Goal: Information Seeking & Learning: Stay updated

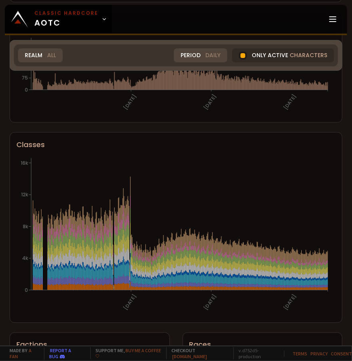
scroll to position [359, 0]
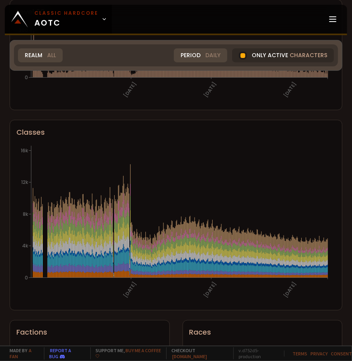
drag, startPoint x: 323, startPoint y: 269, endPoint x: 319, endPoint y: 272, distance: 4.9
drag, startPoint x: 319, startPoint y: 272, endPoint x: 316, endPoint y: 290, distance: 18.6
click at [316, 290] on icon "[DATE] [DATE] [DATE] 0 4k 8k 12k 16k" at bounding box center [173, 224] width 314 height 160
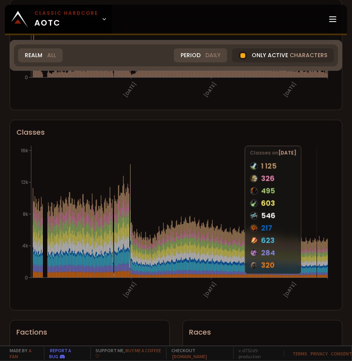
drag, startPoint x: 317, startPoint y: 262, endPoint x: 269, endPoint y: 297, distance: 58.9
click at [269, 297] on icon "[DATE] [DATE] [DATE] 0 4k 8k 12k 16k" at bounding box center [173, 224] width 314 height 160
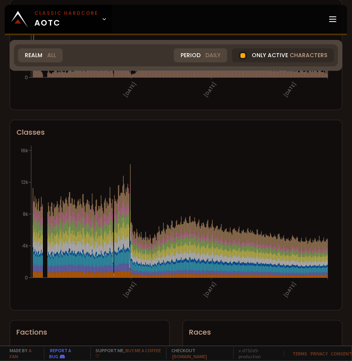
scroll to position [452, 0]
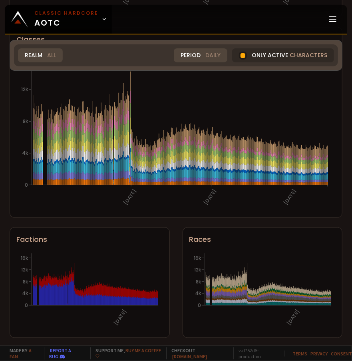
click at [269, 218] on div "World of Warcraft Classic Hardcode Population Realm All All Nek'Rosh EU Soulsee…" at bounding box center [176, 172] width 352 height 345
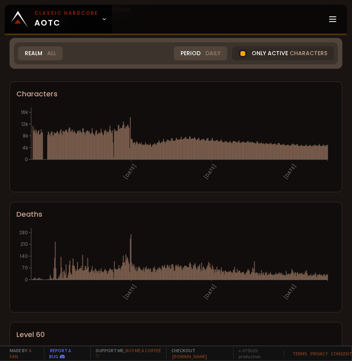
scroll to position [0, 0]
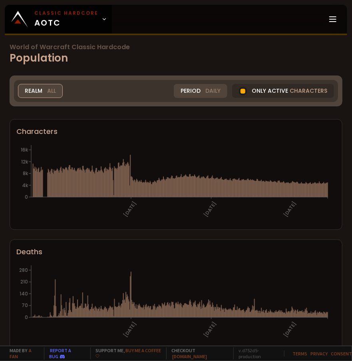
click at [56, 90] on span "All" at bounding box center [51, 91] width 9 height 8
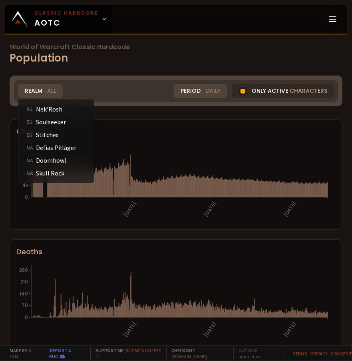
click at [119, 68] on div "World of Warcraft Classic Hardcode Population Realm All All Nek'Rosh EU Soulsee…" at bounding box center [176, 172] width 352 height 345
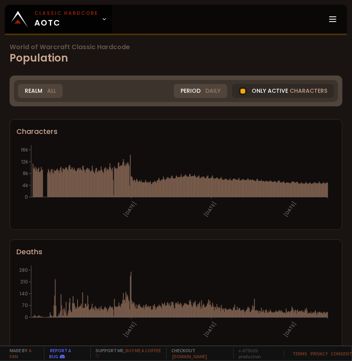
click at [52, 98] on div "Realm All All Nek'Rosh EU Soulseeker EU Stitches EU Defias Pillager NA Doomhowl…" at bounding box center [176, 91] width 324 height 22
click at [54, 90] on span "All" at bounding box center [51, 91] width 9 height 8
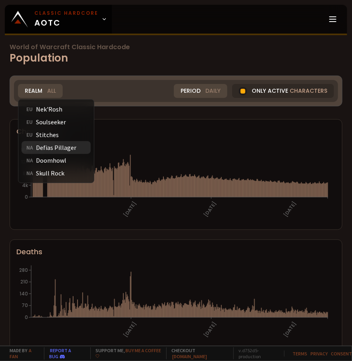
click at [66, 147] on div "NA Defias Pillager" at bounding box center [56, 147] width 69 height 13
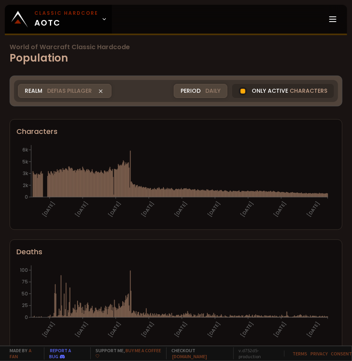
click at [92, 90] on div "Realm Defias Pillager" at bounding box center [64, 91] width 93 height 14
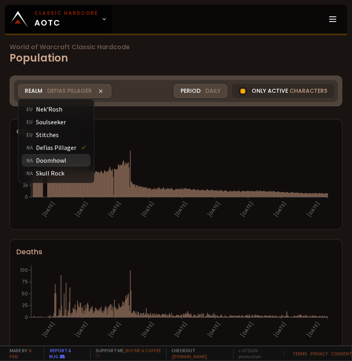
click at [58, 161] on div "NA Doomhowl" at bounding box center [56, 160] width 69 height 13
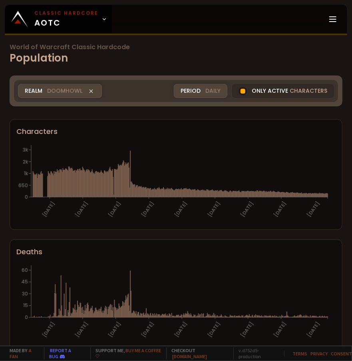
click at [58, 161] on icon "[DATE] [DATE] [DATE] [DATE] [DATE] [DATE] [DATE] [DATE] [DATE] 0 650 1k 2k 3k" at bounding box center [173, 183] width 314 height 80
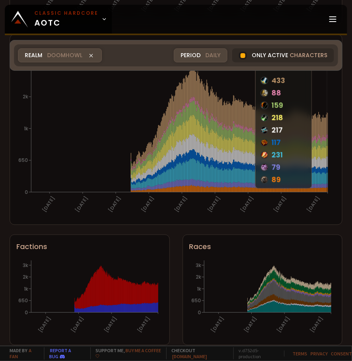
scroll to position [452, 0]
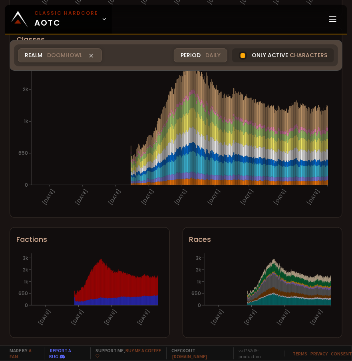
click at [201, 52] on div "Period Daily" at bounding box center [201, 55] width 54 height 14
click at [195, 84] on div "Weekly" at bounding box center [193, 86] width 39 height 13
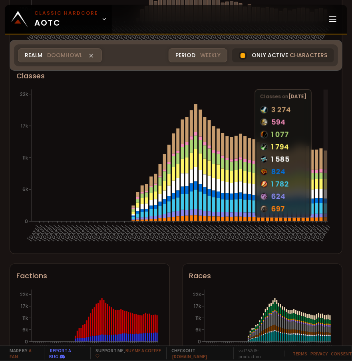
scroll to position [412, 0]
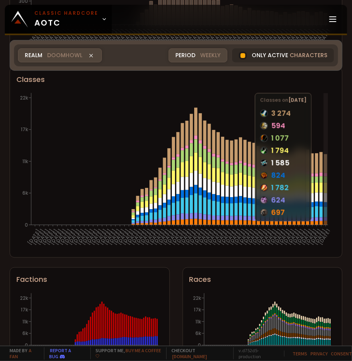
drag, startPoint x: 324, startPoint y: 199, endPoint x: 134, endPoint y: 117, distance: 206.3
click at [134, 117] on icon "16-06-24 23-06-24 30-06-24 07-07-24 14-07-24 21-07-24 28-07-24 04-08-24 11-08-2…" at bounding box center [173, 171] width 314 height 160
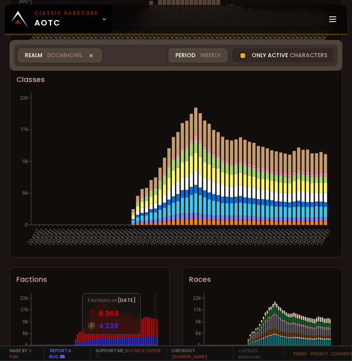
scroll to position [452, 0]
